Goal: Navigation & Orientation: Understand site structure

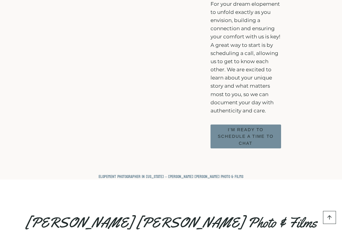
scroll to position [3452, 0]
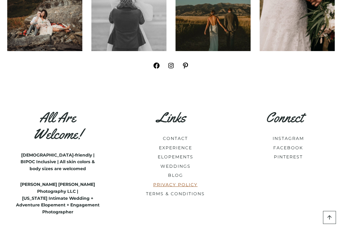
click at [168, 182] on link "PRIVACY POLICY" at bounding box center [175, 184] width 44 height 5
click at [160, 191] on link "TERMS & CONDITIONS" at bounding box center [175, 193] width 59 height 5
click at [174, 136] on link "CONTACT" at bounding box center [175, 138] width 25 height 5
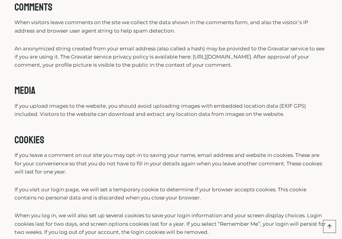
scroll to position [262, 0]
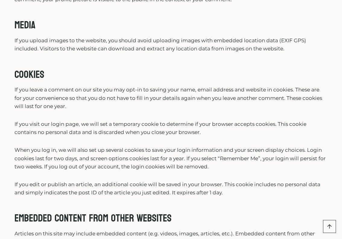
click at [143, 126] on p "If you visit our login page, we will set a temporary cookie to determine if you…" at bounding box center [170, 128] width 313 height 16
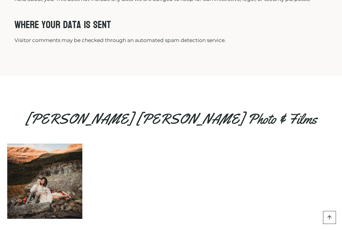
scroll to position [947, 0]
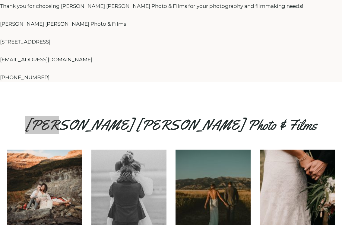
scroll to position [862, 0]
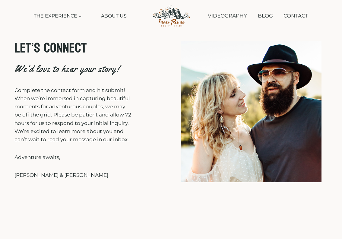
click at [136, 103] on div "LET’S CONNECT We’d love to hear your story! Complete the contact form and hit s…" at bounding box center [87, 115] width 147 height 148
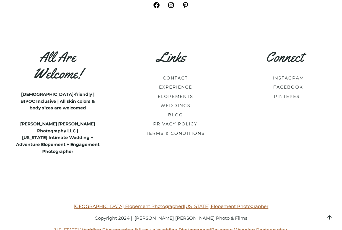
scroll to position [1046, 0]
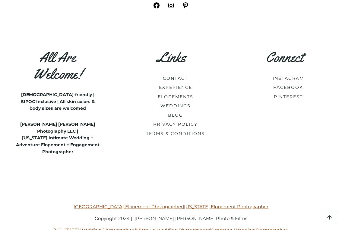
click at [116, 143] on div "All Are Welcome! LGBTQ-friendly | BIPOC Inclusive | All skin colors & body size…" at bounding box center [170, 110] width 313 height 159
